Goal: Information Seeking & Learning: Learn about a topic

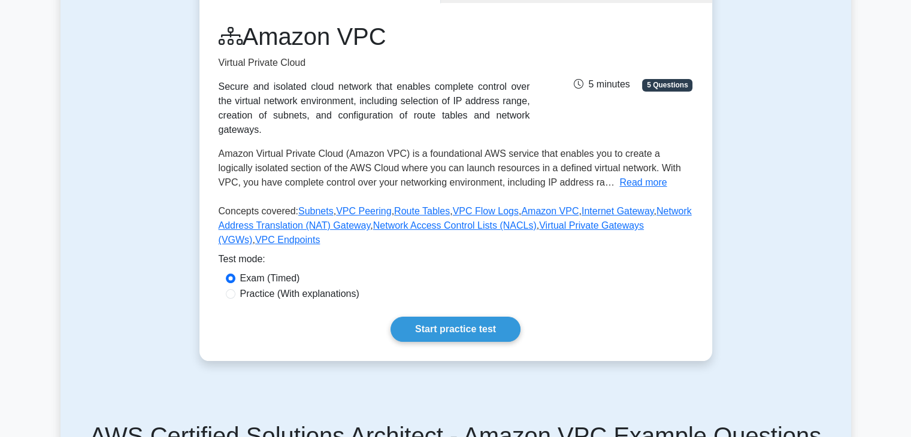
scroll to position [182, 0]
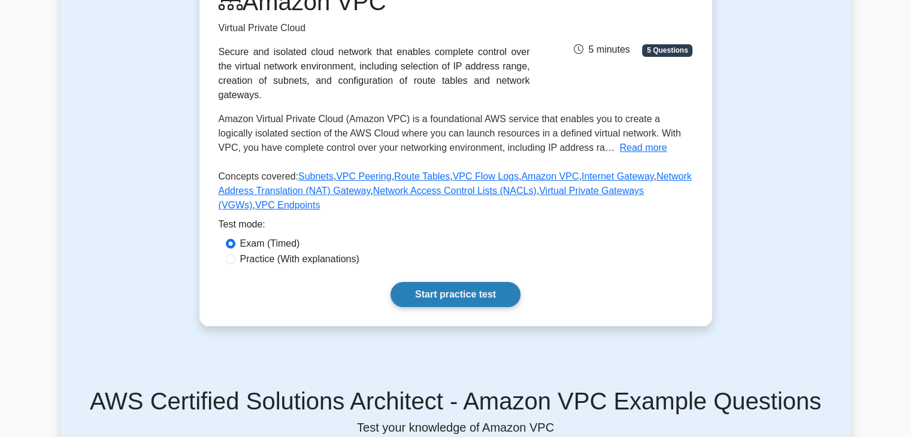
click at [453, 283] on link "Start practice test" at bounding box center [456, 294] width 130 height 25
click at [451, 282] on link "Start practice test" at bounding box center [456, 294] width 130 height 25
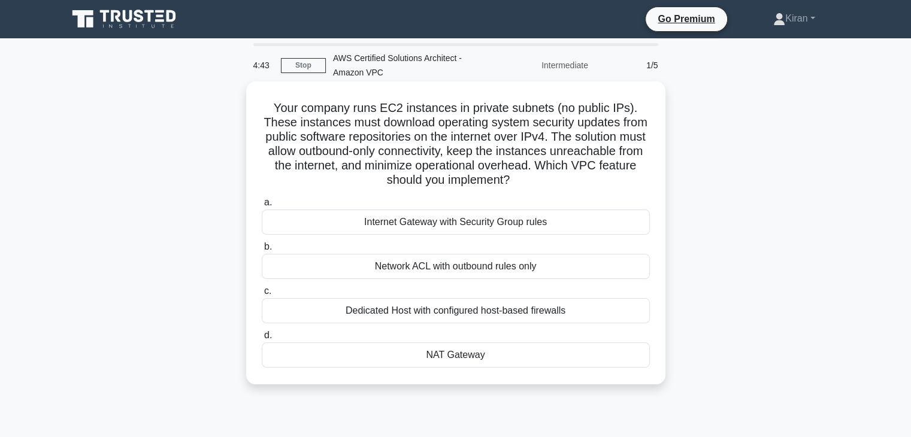
click at [455, 357] on div "NAT Gateway" at bounding box center [456, 355] width 388 height 25
click at [262, 340] on input "d. NAT Gateway" at bounding box center [262, 336] width 0 height 8
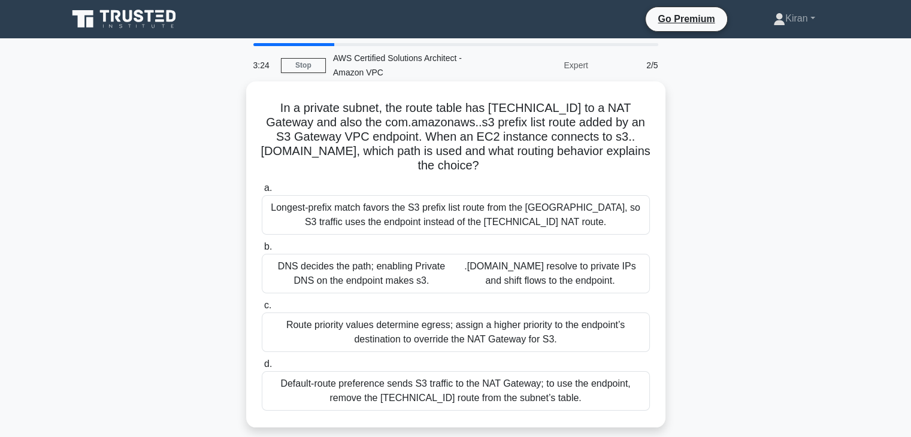
click at [369, 200] on div "Longest-prefix match favors the S3 prefix list route from the gateway endpoint,…" at bounding box center [456, 215] width 388 height 40
click at [262, 192] on input "a. Longest-prefix match favors the S3 prefix list route from the gateway endpoi…" at bounding box center [262, 189] width 0 height 8
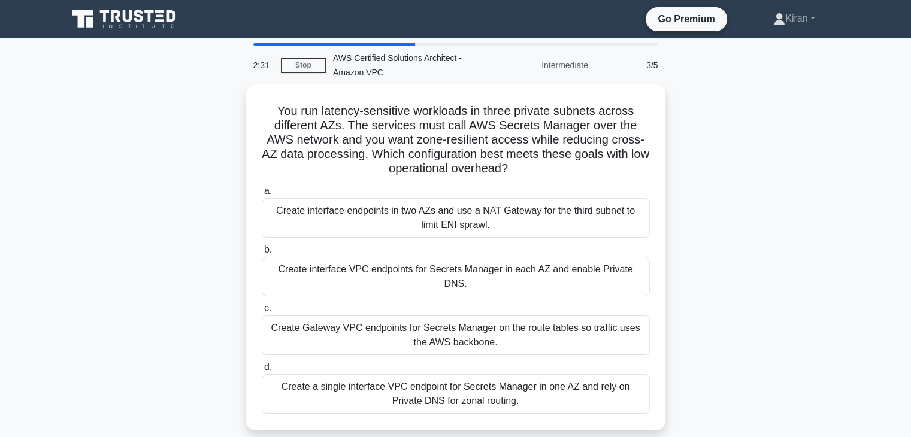
click at [369, 200] on div "Create interface endpoints in two AZs and use a NAT Gateway for the third subne…" at bounding box center [456, 218] width 388 height 40
click at [262, 195] on input "a. Create interface endpoints in two AZs and use a NAT Gateway for the third su…" at bounding box center [262, 192] width 0 height 8
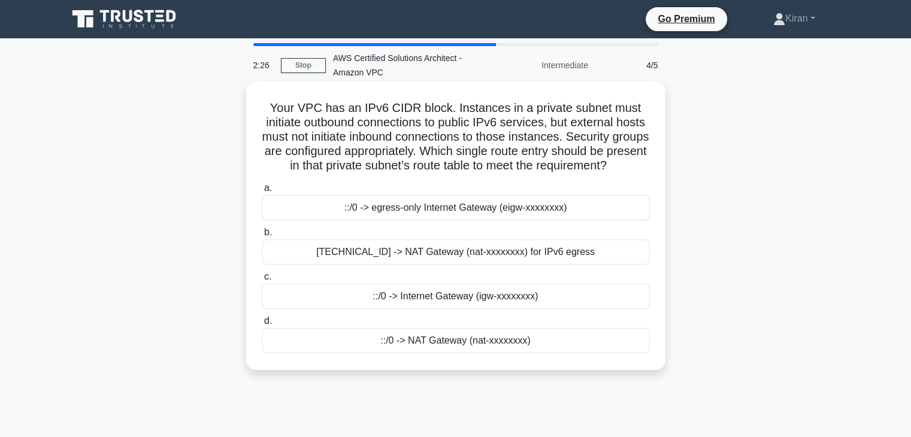
click at [481, 136] on h5 "Your VPC has an IPv6 CIDR block. Instances in a private subnet must initiate ou…" at bounding box center [456, 137] width 391 height 73
click at [367, 134] on h5 "Your VPC has an IPv6 CIDR block. Instances in a private subnet must initiate ou…" at bounding box center [456, 137] width 391 height 73
click at [397, 264] on div "0.0.0.0/0 -> NAT Gateway (nat-xxxxxxxx) for IPv6 egress" at bounding box center [456, 252] width 388 height 25
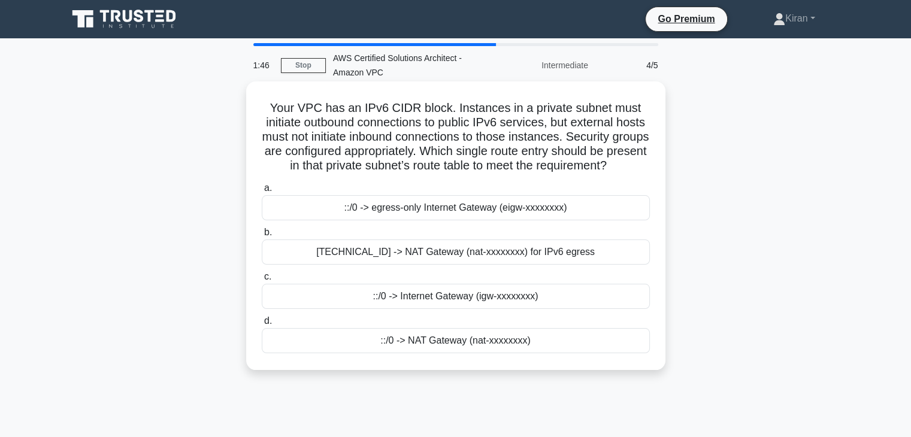
click at [262, 237] on input "b. 0.0.0.0/0 -> NAT Gateway (nat-xxxxxxxx) for IPv6 egress" at bounding box center [262, 233] width 0 height 8
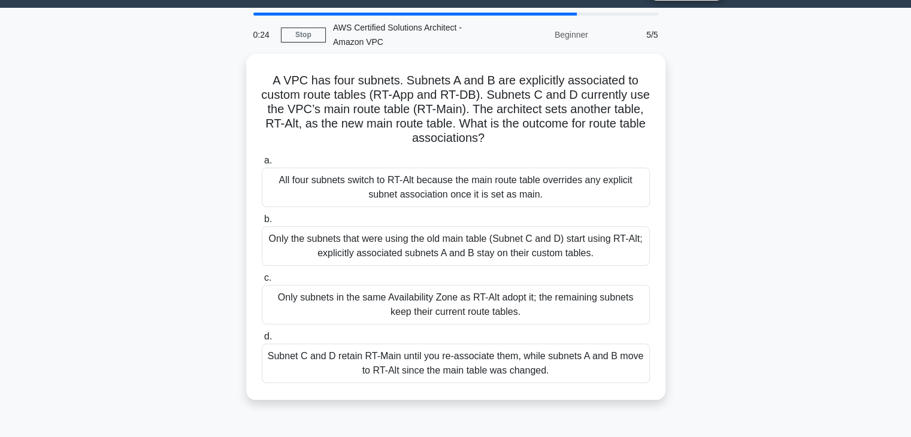
scroll to position [24, 0]
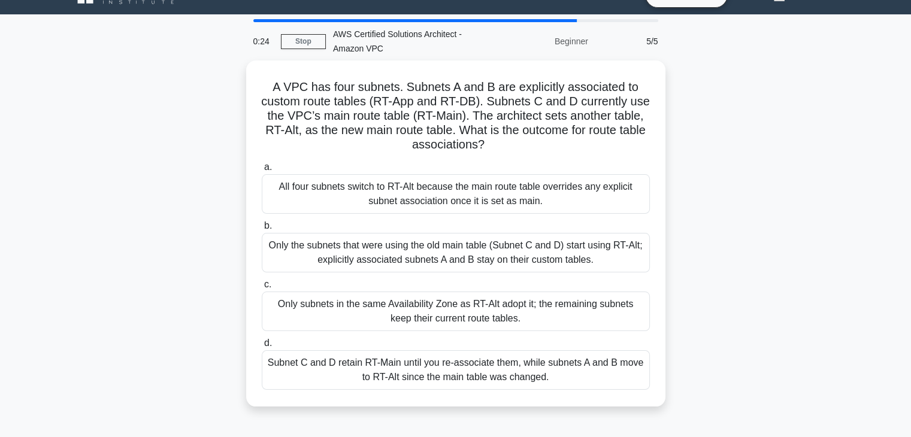
click at [206, 351] on div "A VPC has four subnets. Subnets A and B are explicitly associated to custom rou…" at bounding box center [456, 241] width 791 height 361
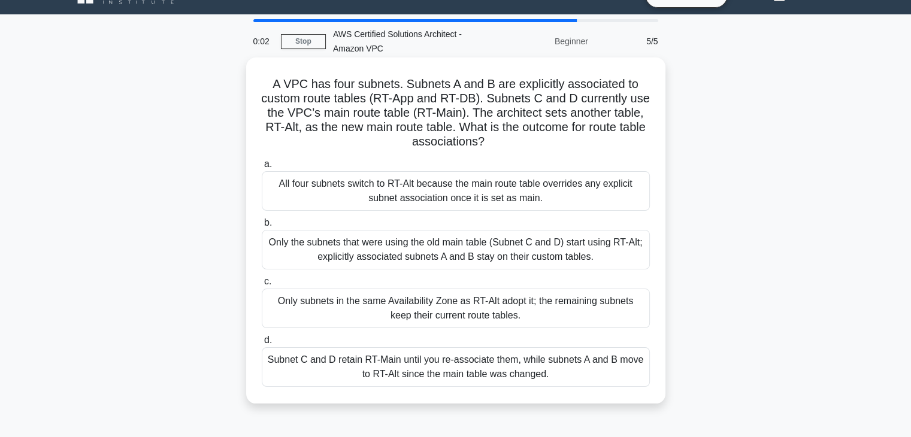
click at [471, 312] on div "Only subnets in the same Availability Zone as RT-Alt adopt it; the remaining su…" at bounding box center [456, 309] width 388 height 40
click at [262, 286] on input "c. Only subnets in the same Availability Zone as RT-Alt adopt it; the remaining…" at bounding box center [262, 282] width 0 height 8
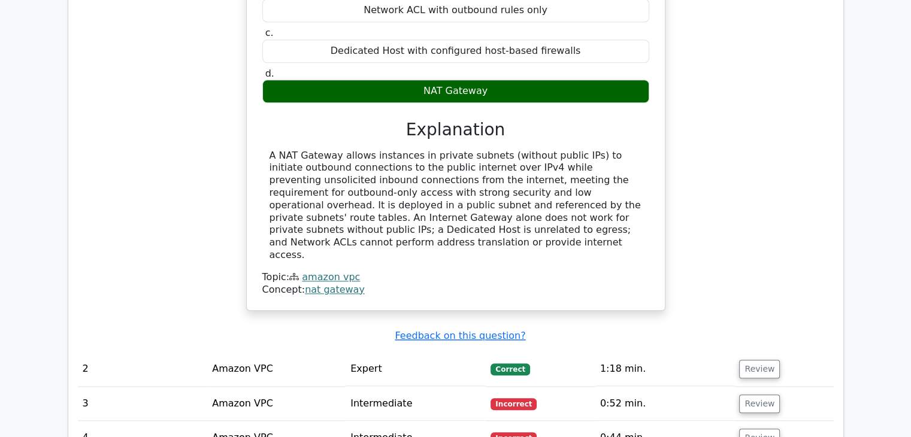
scroll to position [1179, 0]
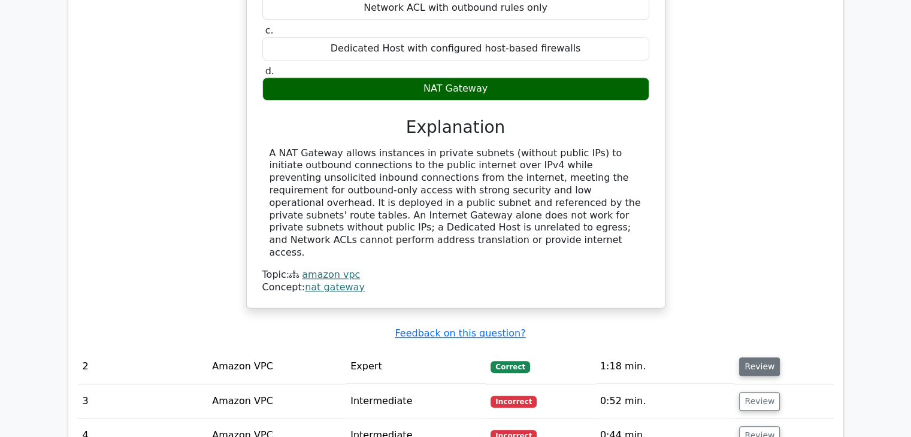
click at [753, 358] on button "Review" at bounding box center [759, 367] width 41 height 19
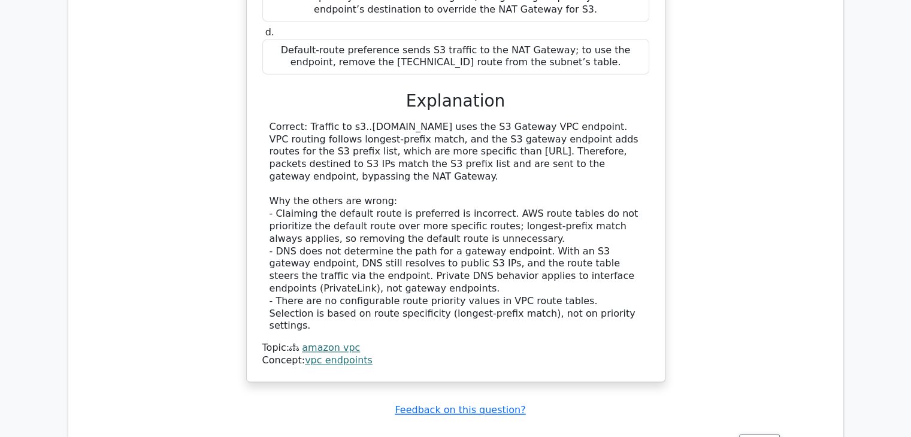
scroll to position [1805, 0]
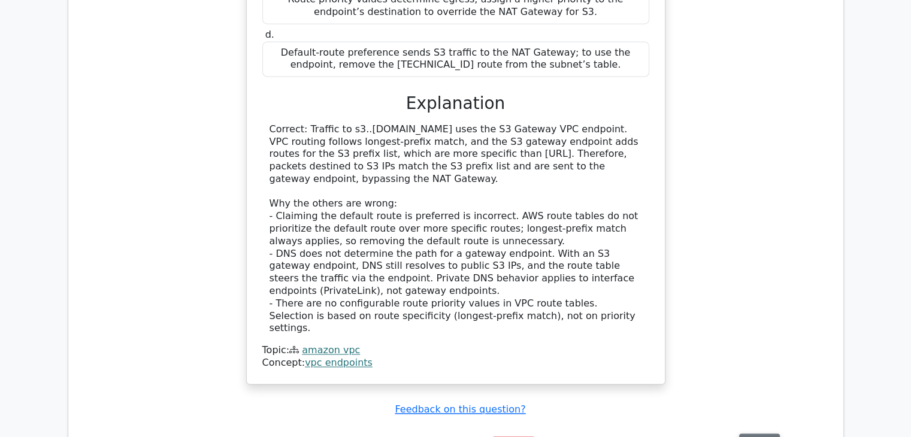
click at [742, 434] on button "Review" at bounding box center [759, 443] width 41 height 19
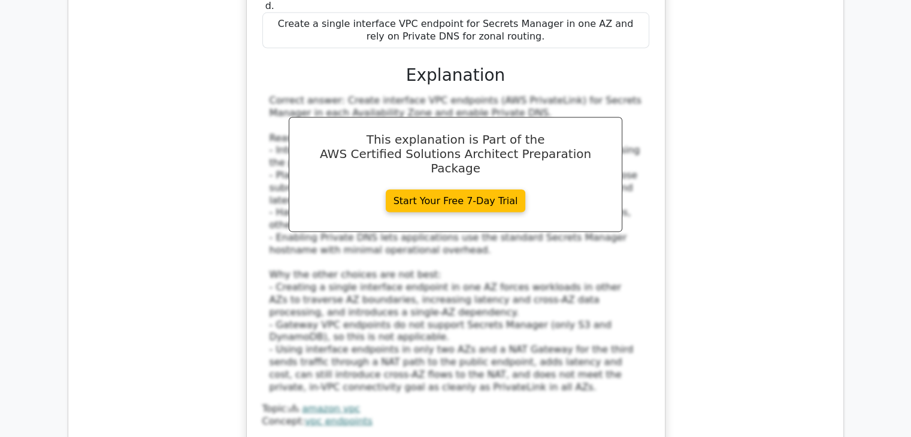
scroll to position [2536, 0]
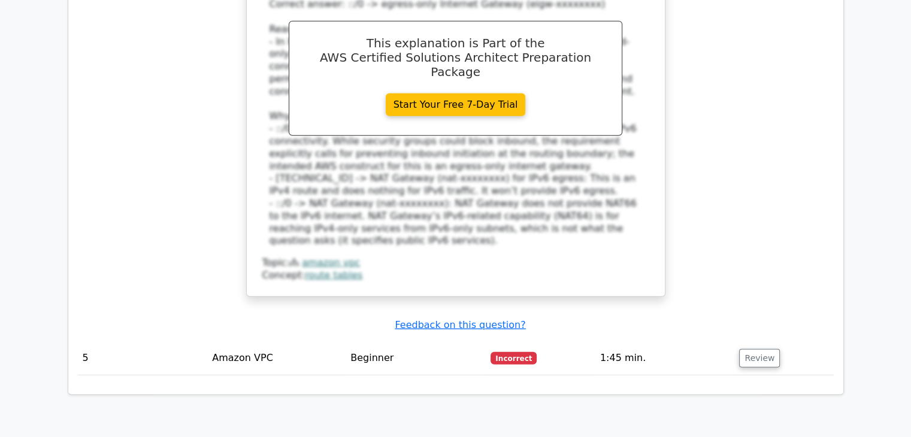
scroll to position [3394, 0]
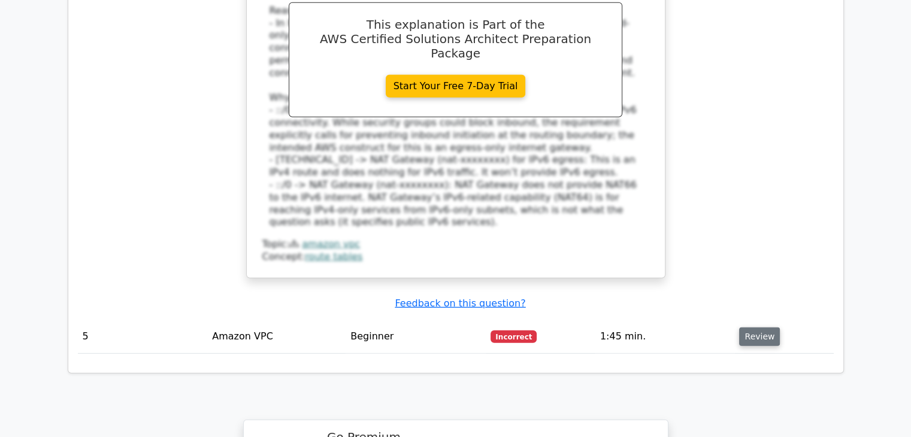
click at [759, 328] on button "Review" at bounding box center [759, 337] width 41 height 19
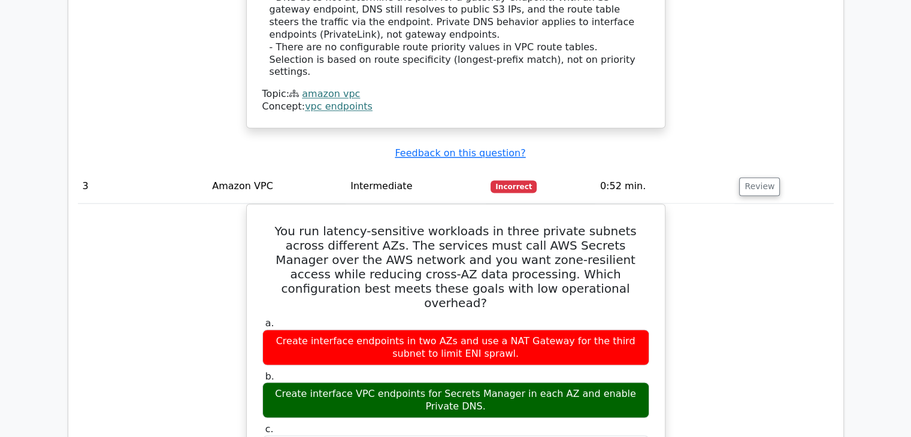
scroll to position [1988, 0]
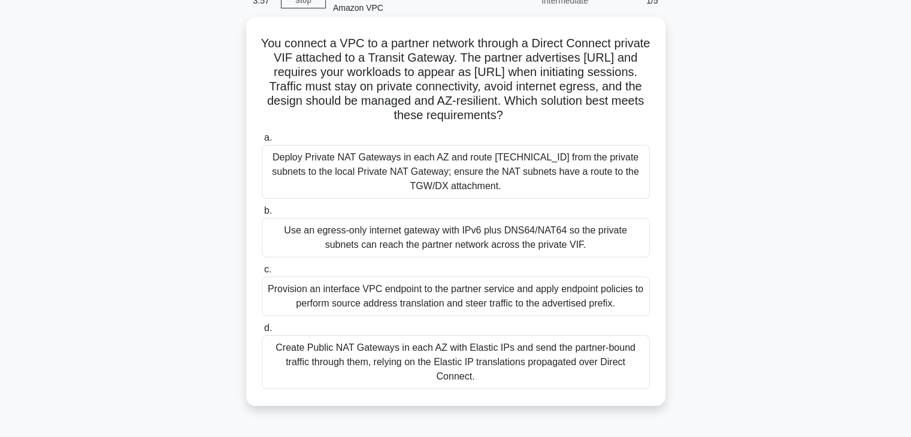
scroll to position [66, 0]
click at [501, 161] on div "Deploy Private NAT Gateways in each AZ and route [TECHNICAL_ID] from the privat…" at bounding box center [456, 171] width 388 height 54
click at [262, 141] on input "a. Deploy Private NAT Gateways in each AZ and route [TECHNICAL_ID] from the pri…" at bounding box center [262, 137] width 0 height 8
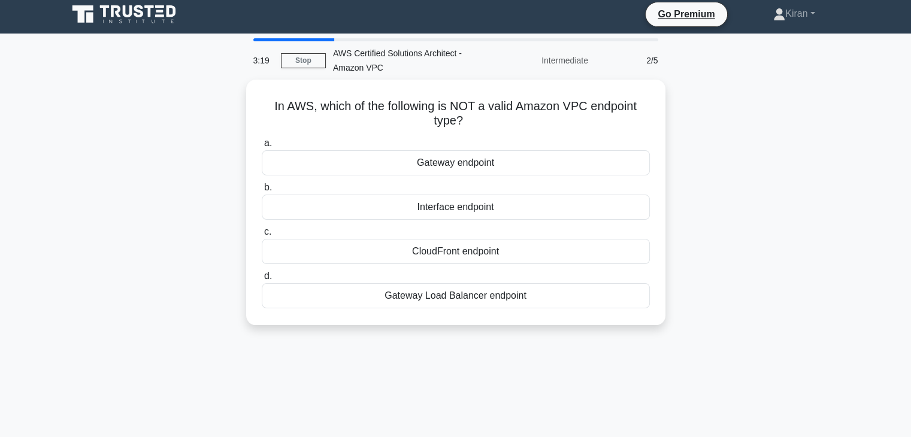
scroll to position [0, 0]
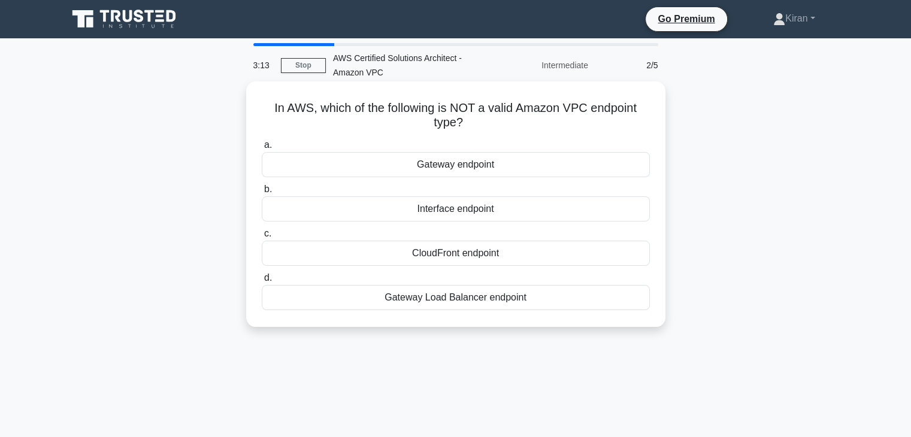
click at [496, 254] on div "CloudFront endpoint" at bounding box center [456, 253] width 388 height 25
click at [262, 238] on input "c. CloudFront endpoint" at bounding box center [262, 234] width 0 height 8
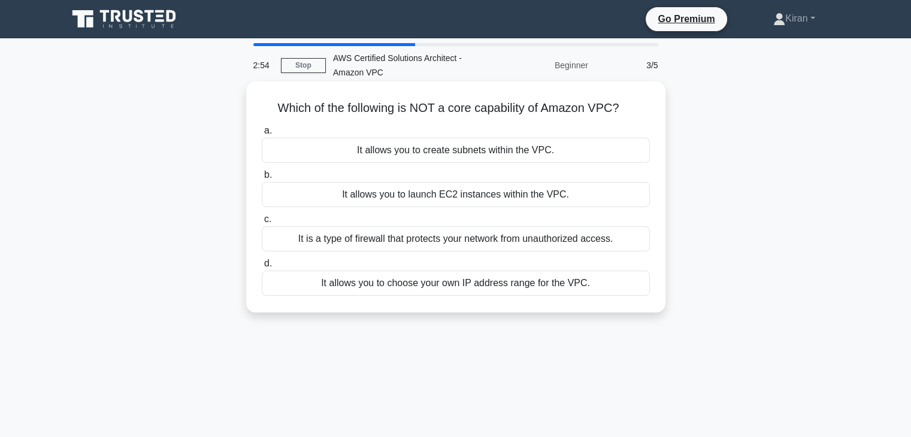
click at [506, 240] on div "It is a type of firewall that protects your network from unauthorized access." at bounding box center [456, 239] width 388 height 25
click at [262, 224] on input "c. It is a type of firewall that protects your network from unauthorized access." at bounding box center [262, 220] width 0 height 8
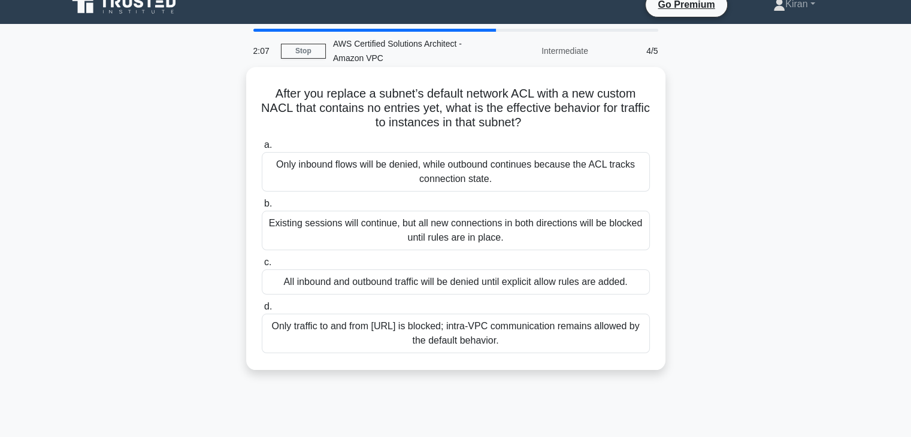
scroll to position [14, 0]
click at [500, 285] on div "All inbound and outbound traffic will be denied until explicit allow rules are …" at bounding box center [456, 282] width 388 height 25
click at [262, 267] on input "c. All inbound and outbound traffic will be denied until explicit allow rules a…" at bounding box center [262, 263] width 0 height 8
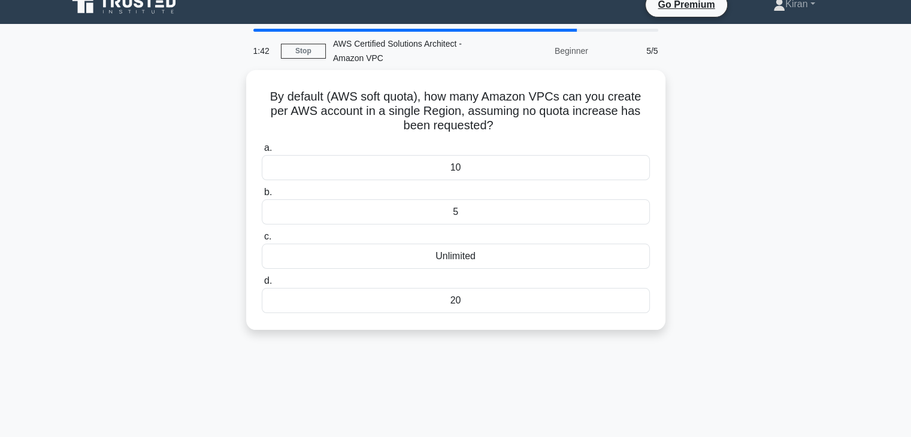
scroll to position [0, 0]
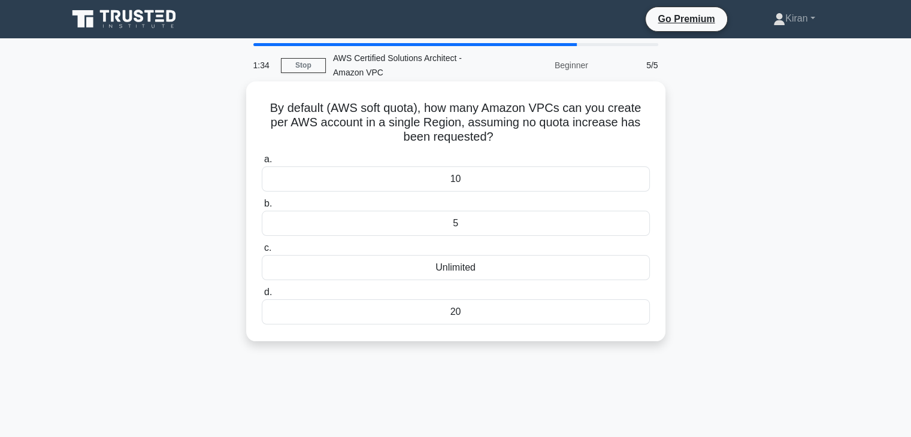
click at [475, 219] on div "5" at bounding box center [456, 223] width 388 height 25
click at [262, 208] on input "b. 5" at bounding box center [262, 204] width 0 height 8
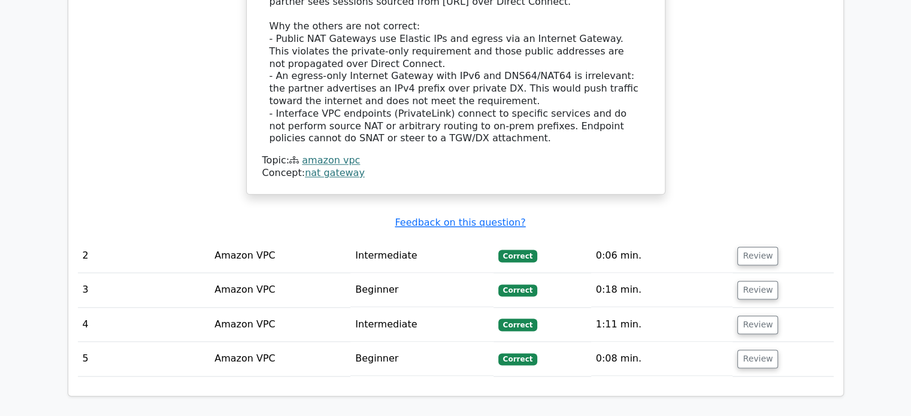
scroll to position [1515, 0]
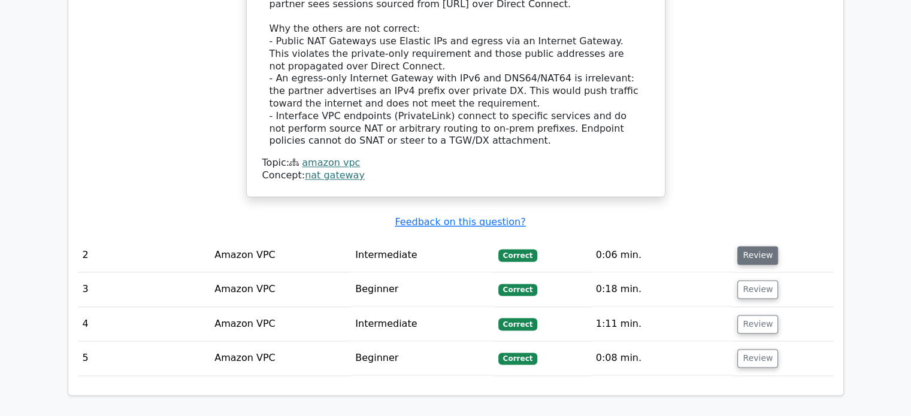
click at [757, 246] on button "Review" at bounding box center [758, 255] width 41 height 19
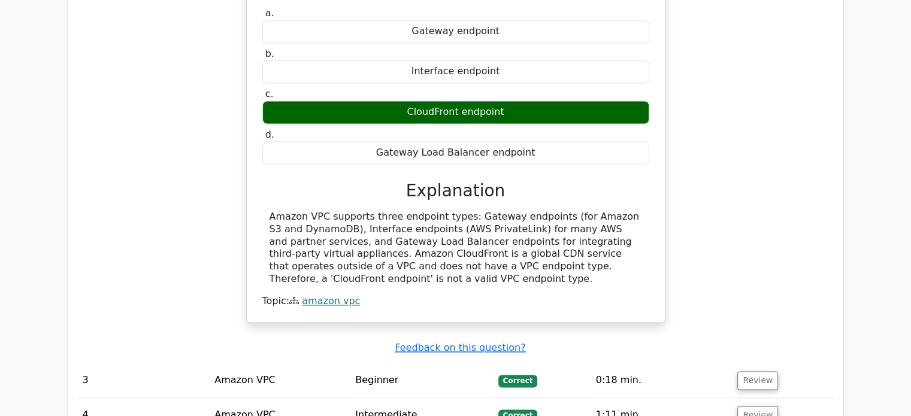
scroll to position [1927, 0]
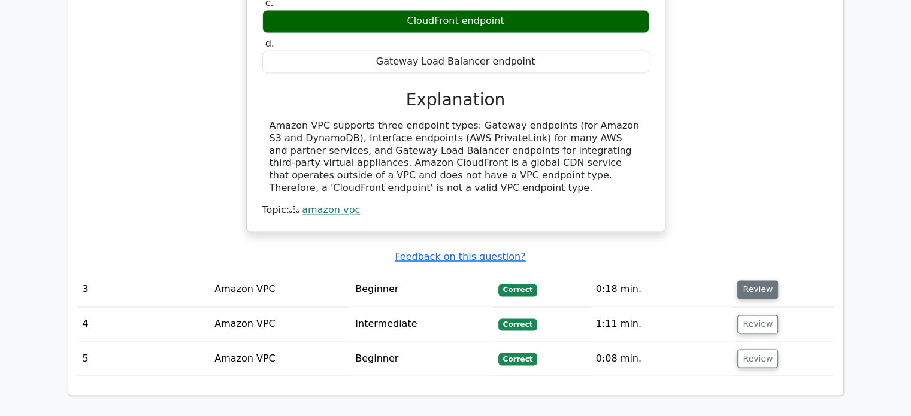
click at [748, 280] on button "Review" at bounding box center [758, 289] width 41 height 19
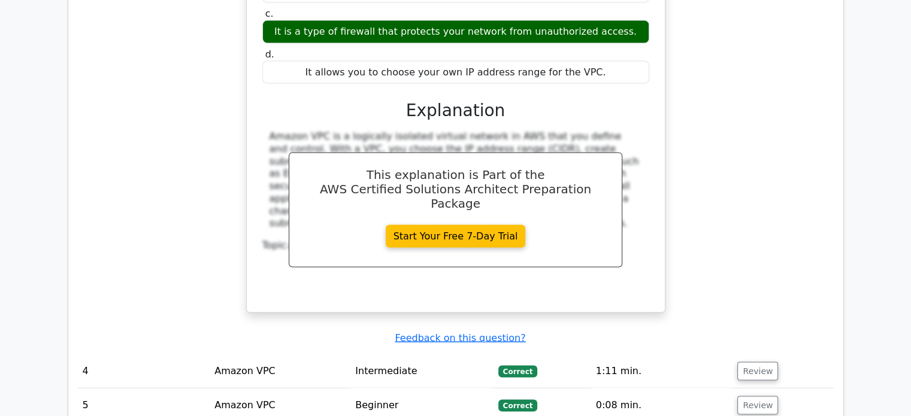
scroll to position [2349, 0]
click at [764, 363] on button "Review" at bounding box center [758, 372] width 41 height 19
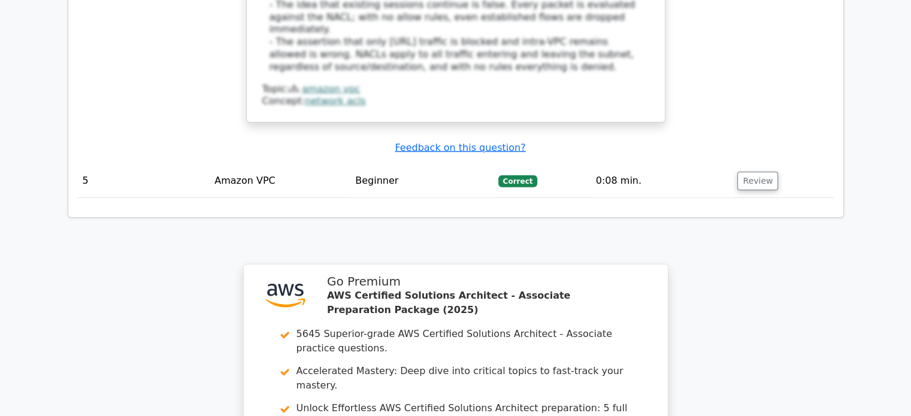
scroll to position [3226, 0]
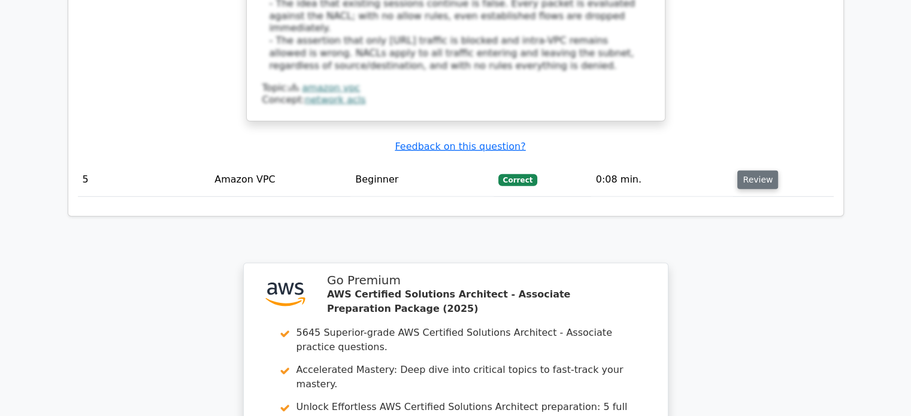
click at [755, 171] on button "Review" at bounding box center [758, 180] width 41 height 19
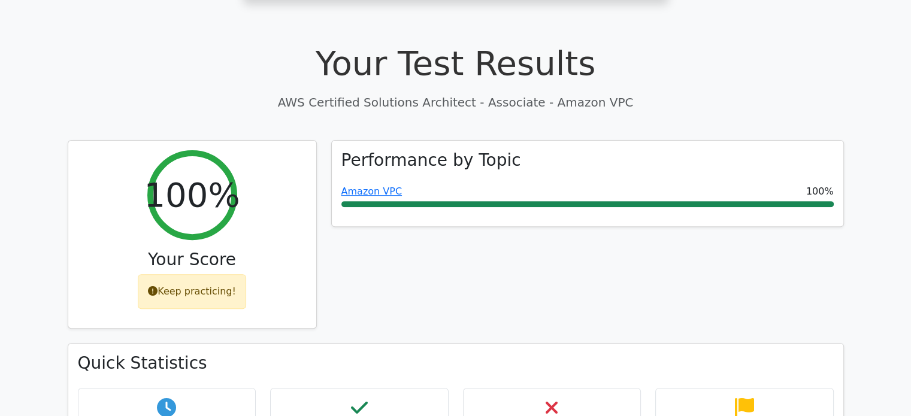
scroll to position [382, 0]
